Goal: Check status: Check status

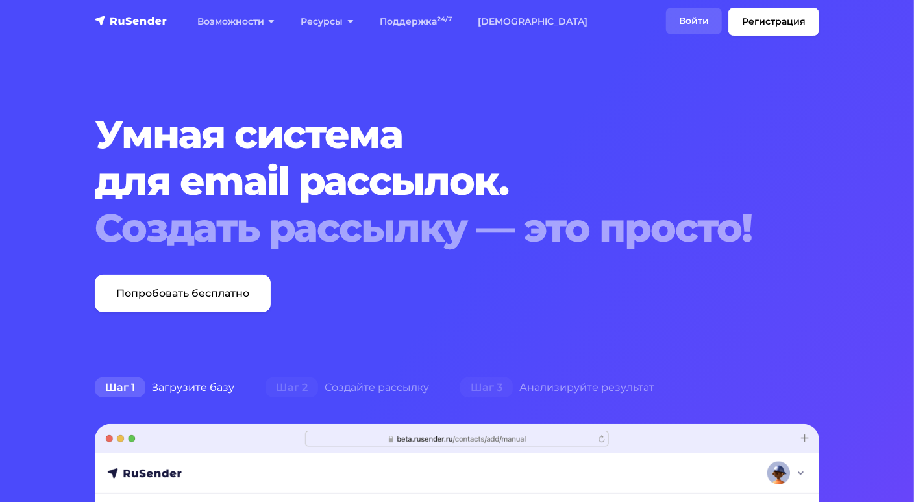
click at [714, 11] on link "Войти" at bounding box center [694, 21] width 56 height 27
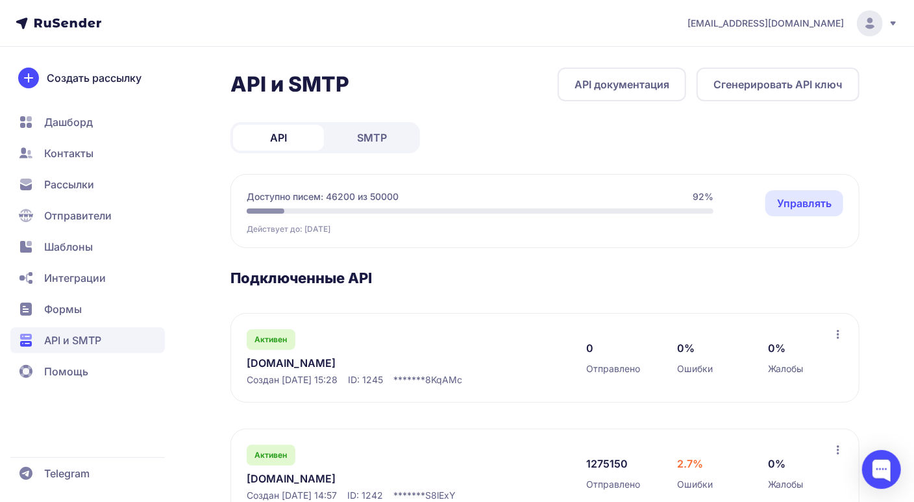
click at [280, 470] on link "[DOMAIN_NAME]" at bounding box center [380, 478] width 266 height 16
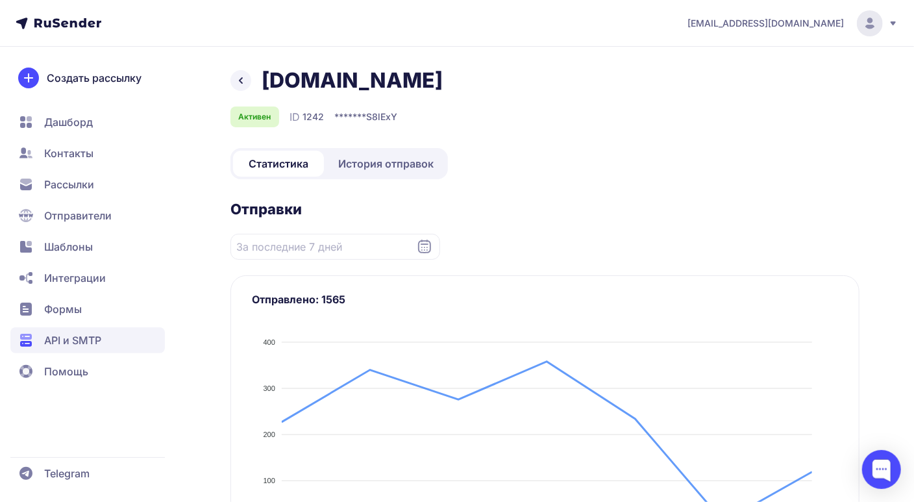
click at [359, 166] on span "История отправок" at bounding box center [385, 164] width 95 height 16
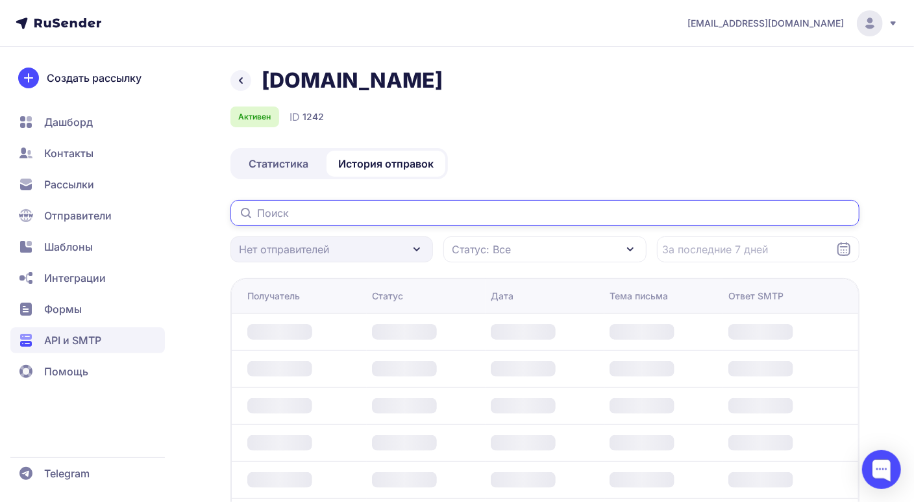
click at [312, 208] on input "text" at bounding box center [544, 213] width 629 height 26
paste input "[EMAIL_ADDRESS][DOMAIN_NAME]"
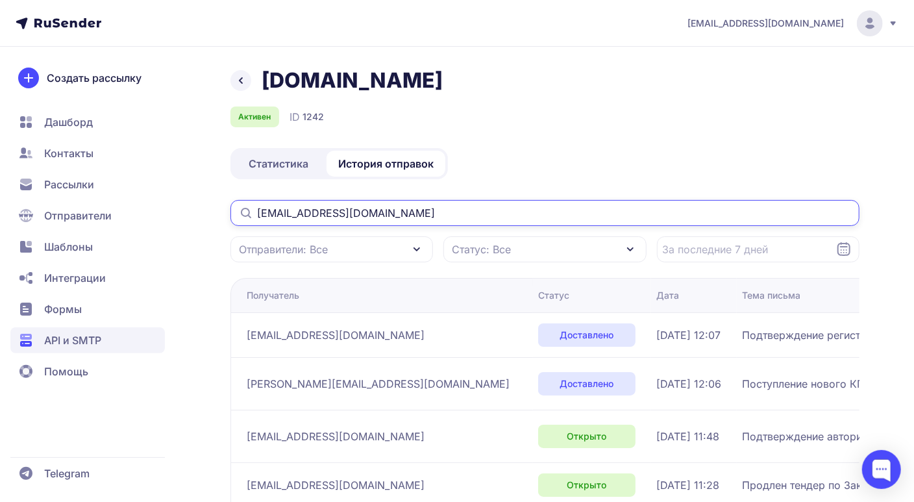
scroll to position [64, 0]
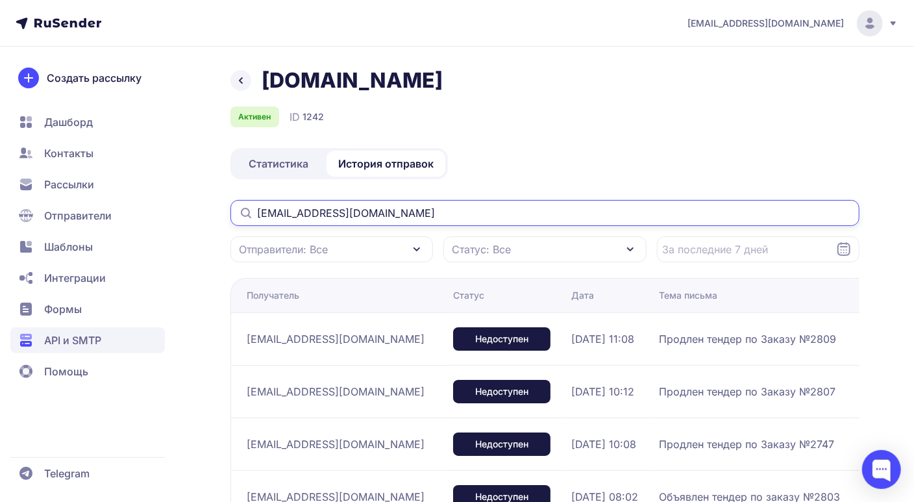
type input "[EMAIL_ADDRESS][DOMAIN_NAME]"
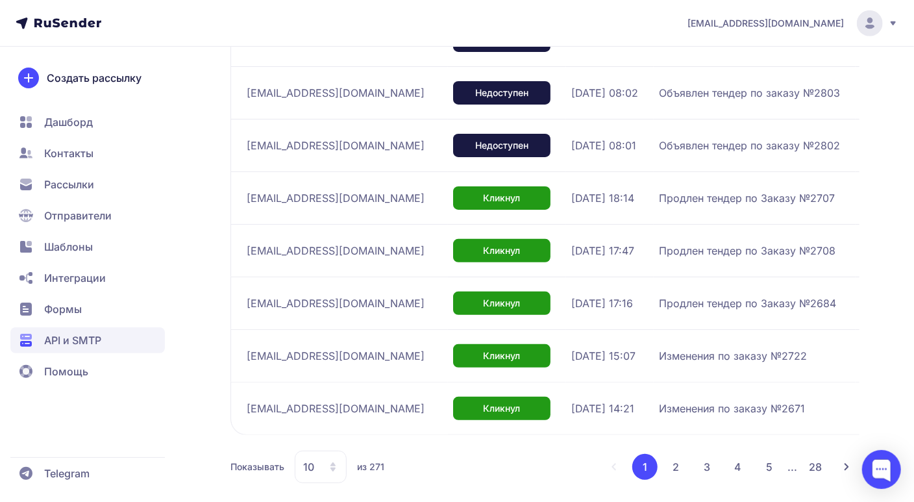
scroll to position [412, 0]
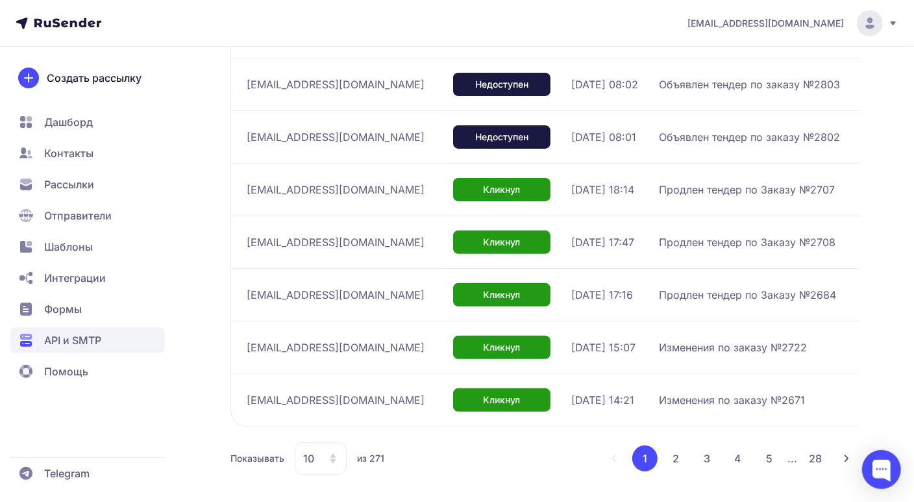
click at [806, 452] on button "28" at bounding box center [815, 458] width 26 height 26
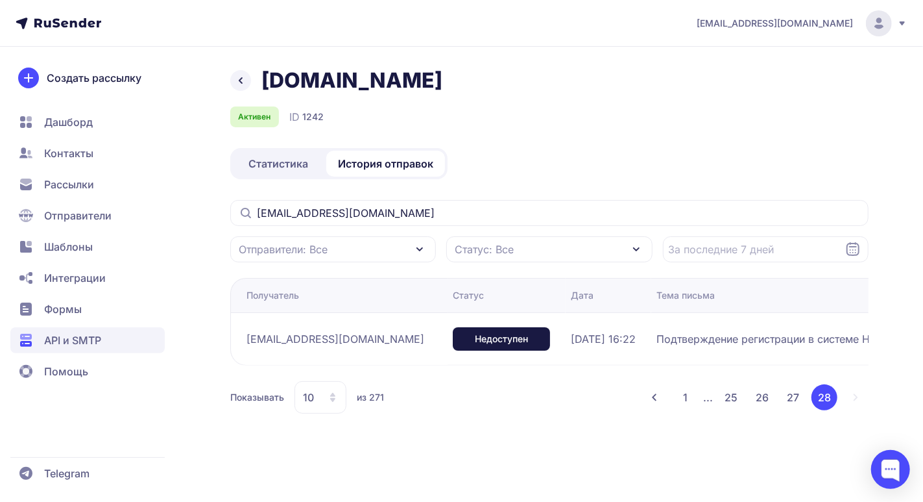
click at [793, 391] on button "27" at bounding box center [794, 397] width 26 height 26
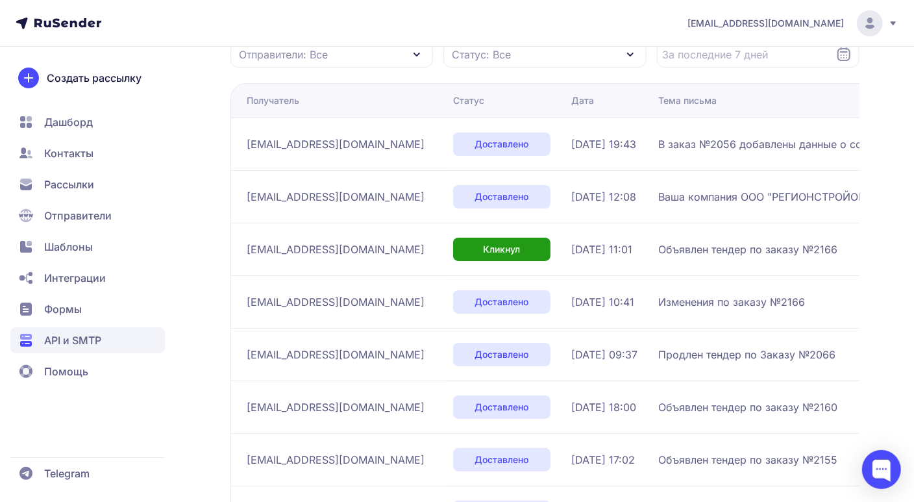
scroll to position [412, 0]
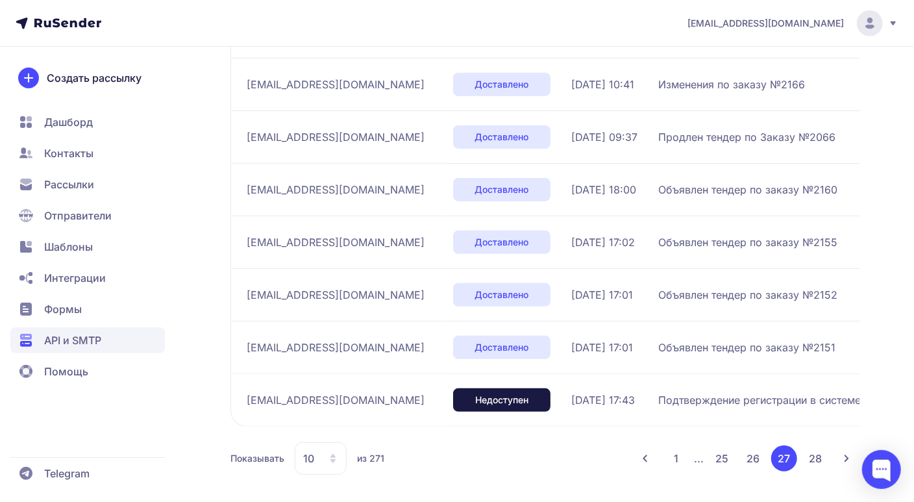
click at [677, 461] on button "1" at bounding box center [675, 458] width 25 height 26
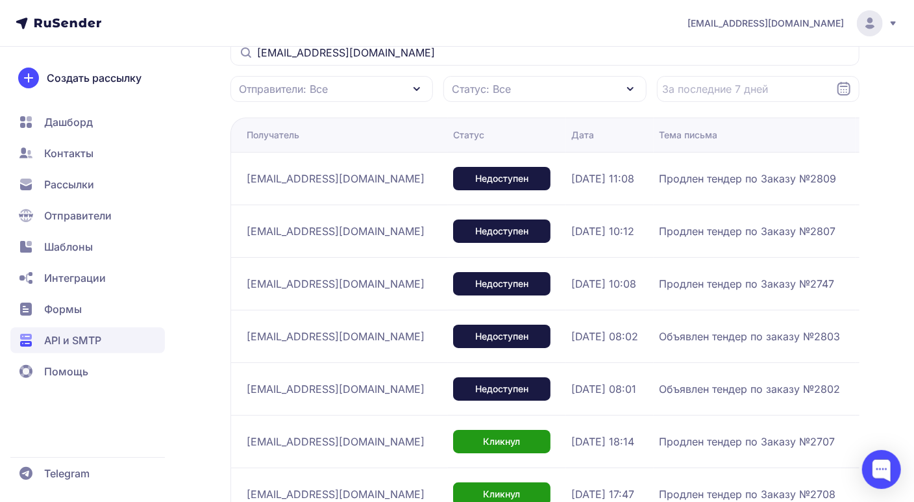
scroll to position [160, 0]
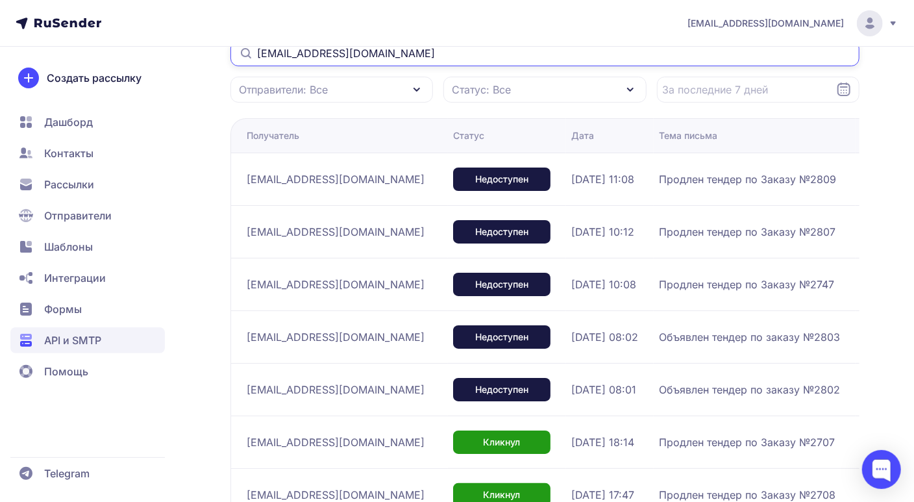
drag, startPoint x: 379, startPoint y: 50, endPoint x: 245, endPoint y: 43, distance: 133.8
click at [245, 43] on div "[EMAIL_ADDRESS][DOMAIN_NAME] [DOMAIN_NAME] Активен ID 1242 Статистика История о…" at bounding box center [457, 298] width 914 height 917
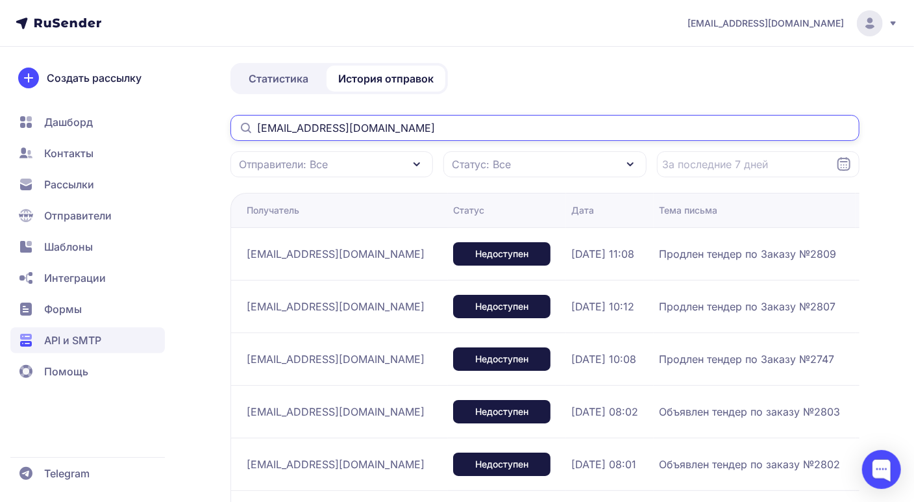
scroll to position [0, 0]
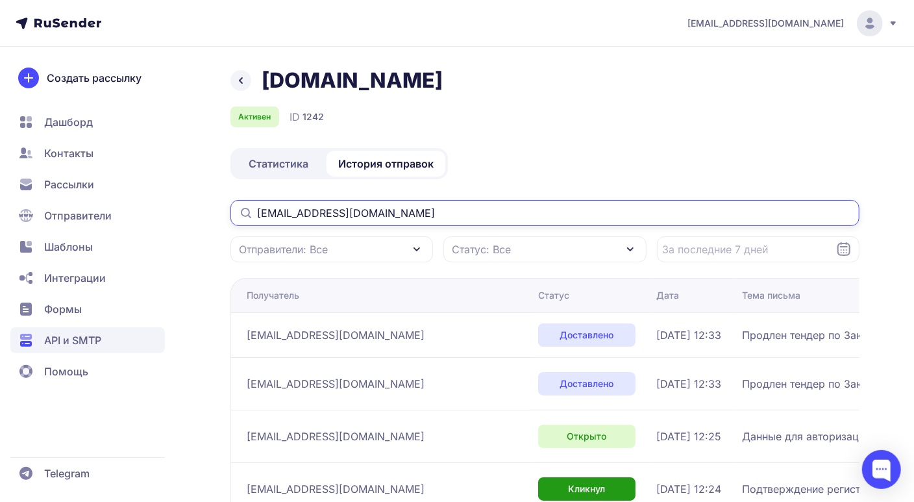
click at [481, 212] on input "[EMAIL_ADDRESS][DOMAIN_NAME]" at bounding box center [544, 213] width 629 height 26
type input "[EMAIL_ADDRESS][DOMAIN_NAME]"
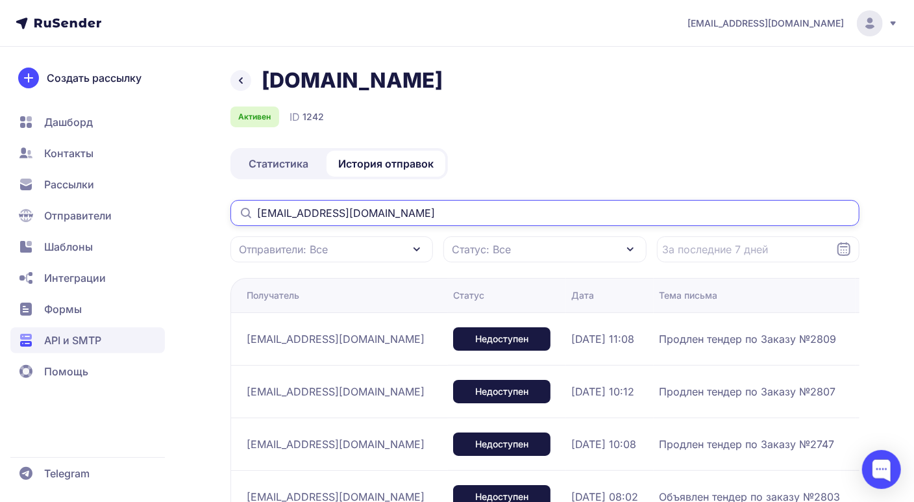
drag, startPoint x: 391, startPoint y: 210, endPoint x: 250, endPoint y: 210, distance: 140.1
click at [250, 210] on div "[EMAIL_ADDRESS][DOMAIN_NAME]" at bounding box center [544, 213] width 629 height 26
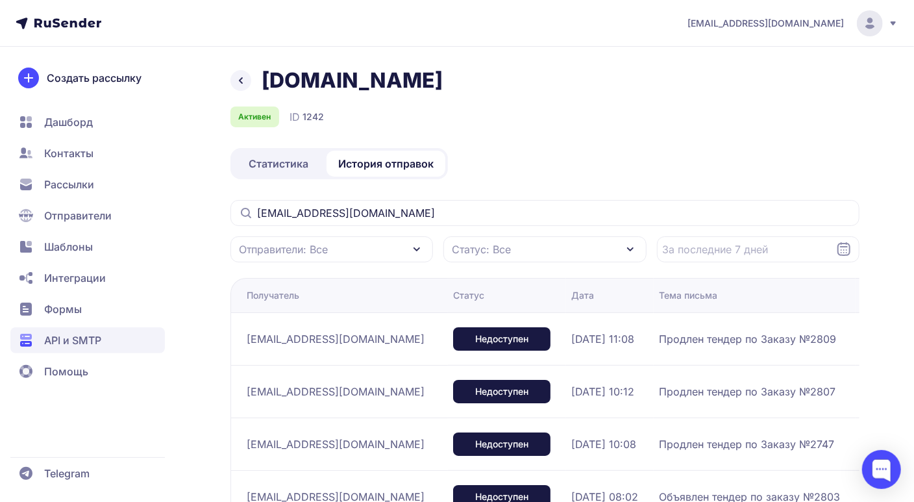
click at [605, 53] on div "[EMAIL_ADDRESS][DOMAIN_NAME] [DOMAIN_NAME] Активен ID 1242 Статистика История о…" at bounding box center [457, 458] width 914 height 917
